Goal: Transaction & Acquisition: Purchase product/service

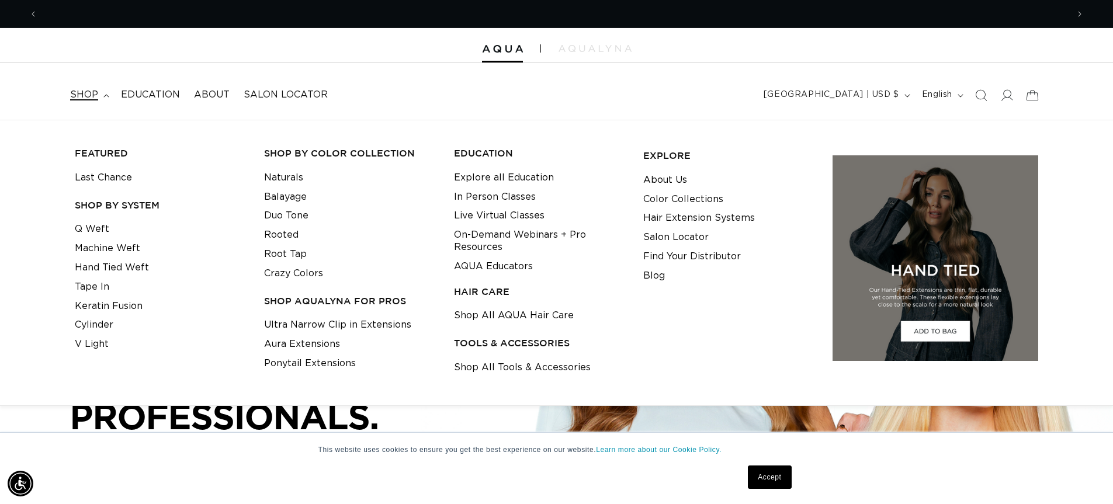
scroll to position [0, 1030]
click at [106, 250] on link "Machine Weft" at bounding box center [107, 248] width 65 height 19
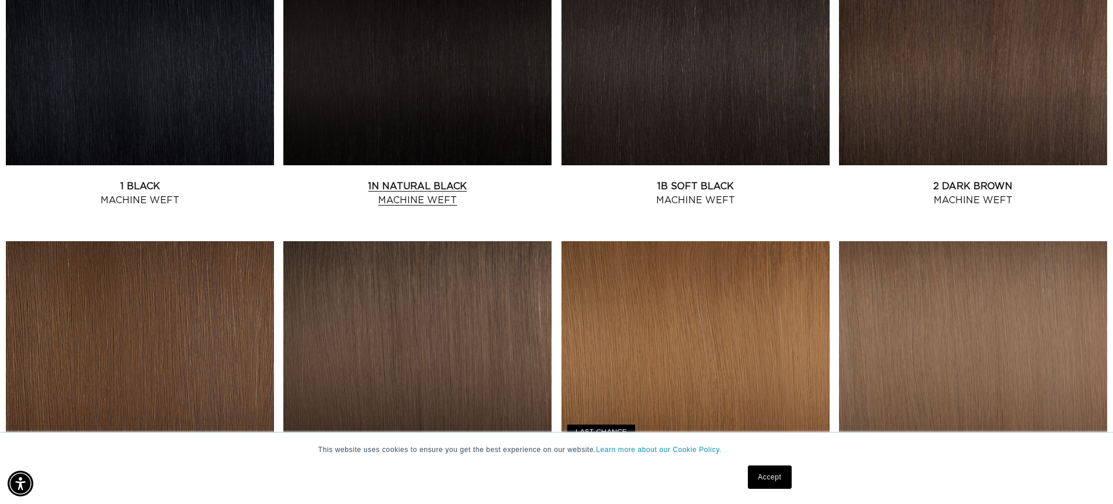
scroll to position [351, 0]
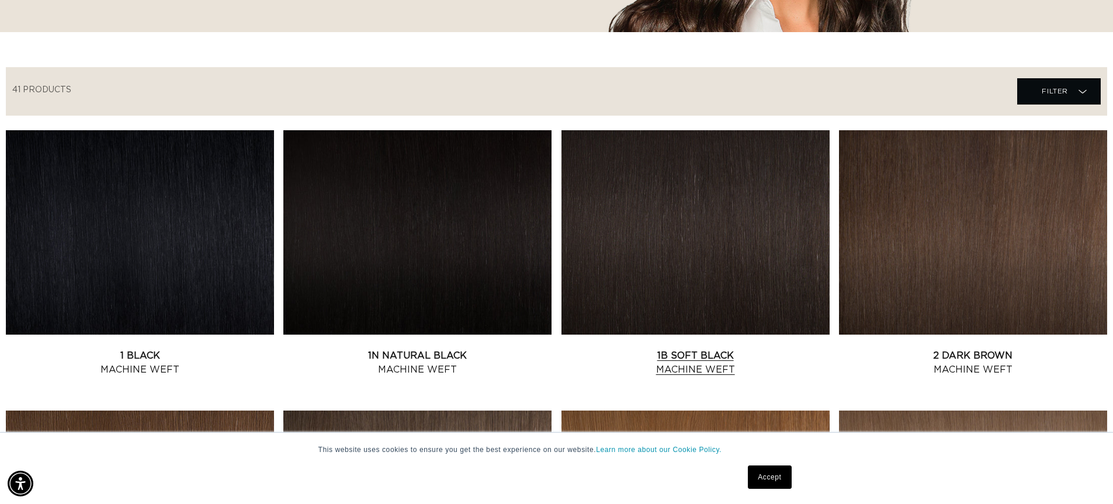
click at [690, 363] on link "1B Soft Black Machine Weft" at bounding box center [695, 363] width 268 height 28
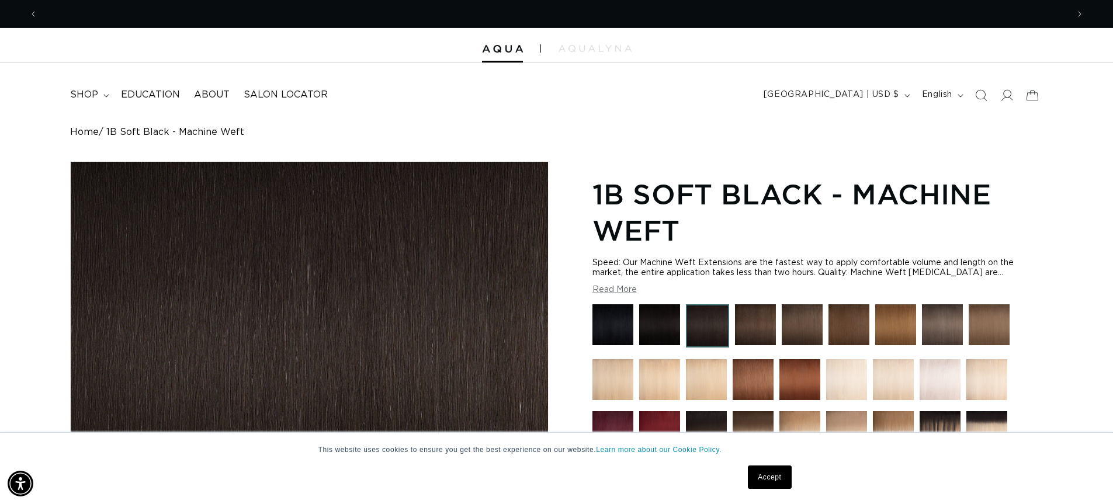
scroll to position [0, 1030]
